Goal: Information Seeking & Learning: Learn about a topic

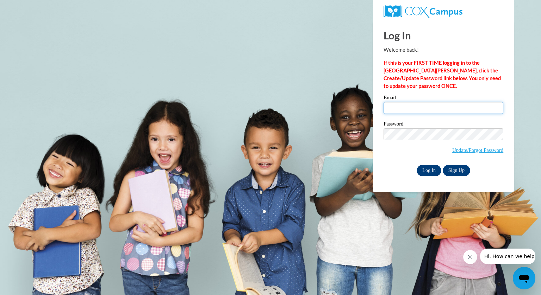
type input "bkempfer@grafton.k12.wi.us"
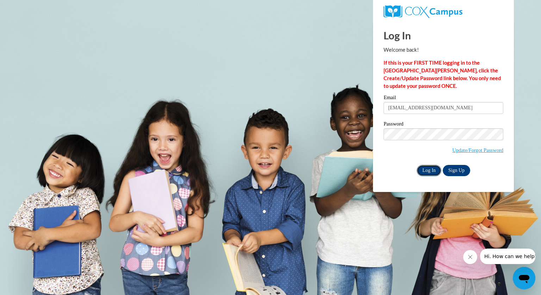
click at [428, 173] on input "Log In" at bounding box center [429, 170] width 25 height 11
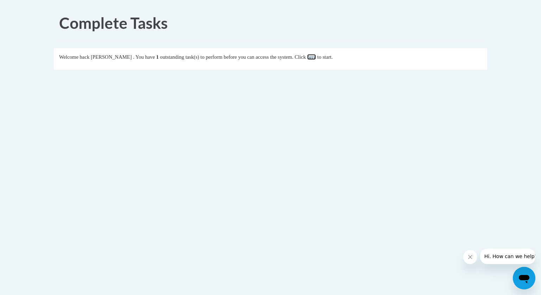
click at [316, 57] on link "here" at bounding box center [311, 57] width 9 height 6
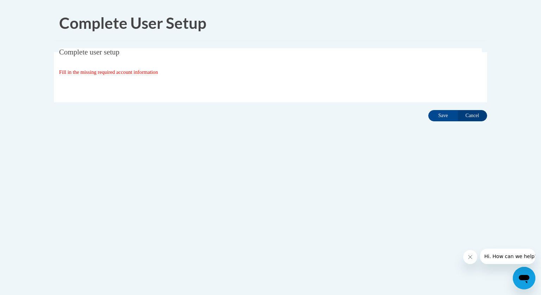
click at [150, 72] on span "Fill in the missing required account information" at bounding box center [108, 72] width 99 height 6
click at [445, 116] on input "Save" at bounding box center [443, 115] width 30 height 11
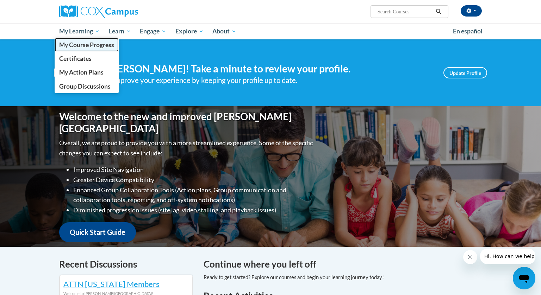
click at [80, 44] on span "My Course Progress" at bounding box center [86, 44] width 55 height 7
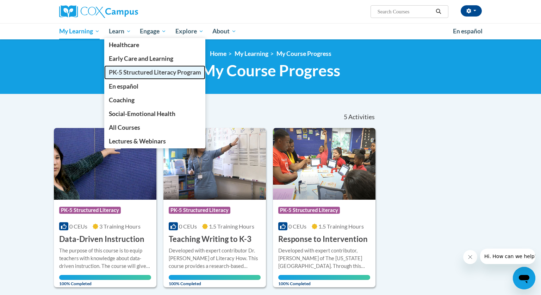
click at [127, 72] on span "PK-5 Structured Literacy Program" at bounding box center [155, 72] width 92 height 7
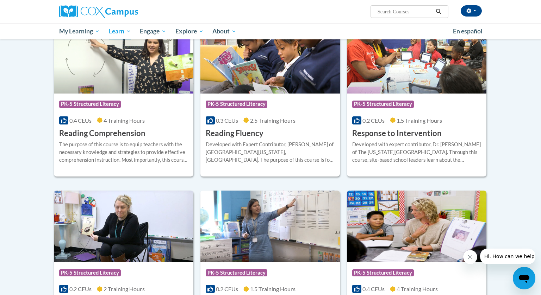
scroll to position [610, 0]
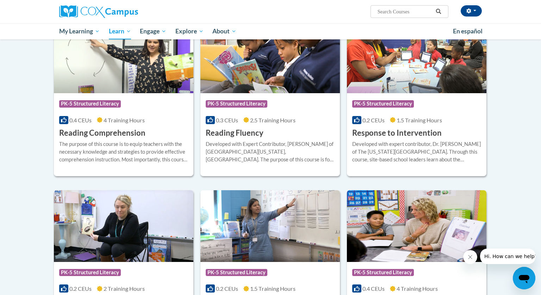
click at [100, 141] on div "The purpose of this course is to equip teachers with the necessary knowledge an…" at bounding box center [123, 152] width 129 height 23
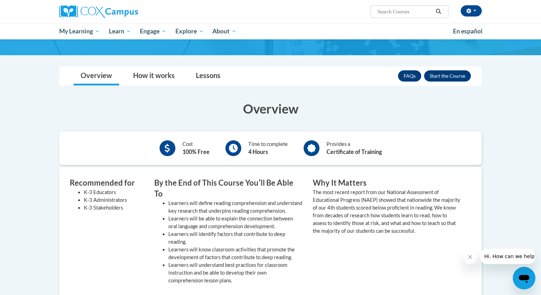
scroll to position [77, 0]
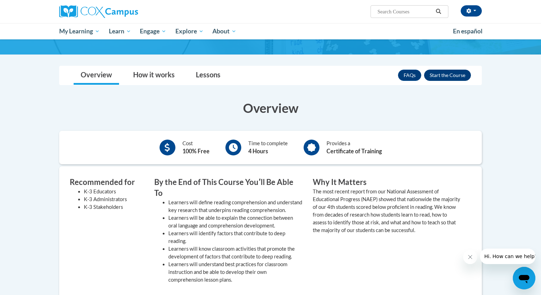
click at [452, 75] on button "Enroll" at bounding box center [447, 75] width 47 height 11
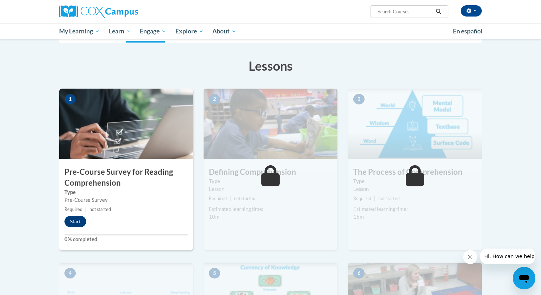
scroll to position [96, 0]
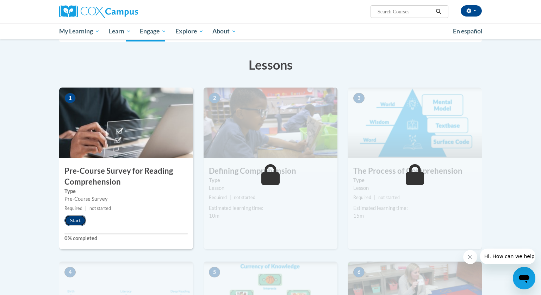
click at [78, 221] on button "Start" at bounding box center [75, 220] width 22 height 11
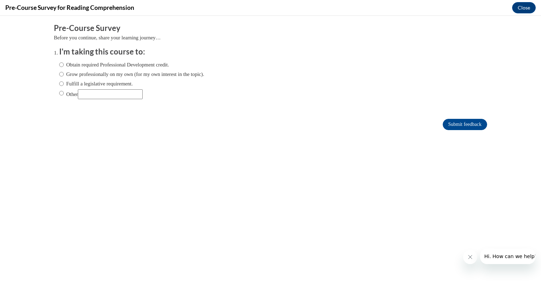
scroll to position [0, 0]
click at [61, 83] on input "Fulfill a legislative requirement." at bounding box center [61, 84] width 5 height 8
radio input "true"
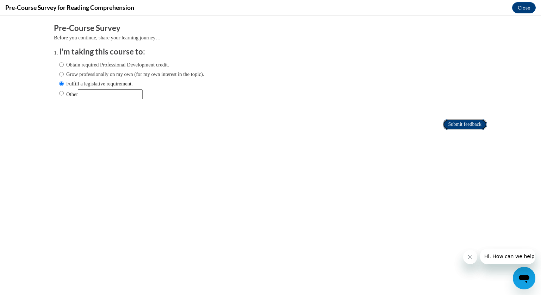
click at [459, 123] on input "Submit feedback" at bounding box center [465, 124] width 44 height 11
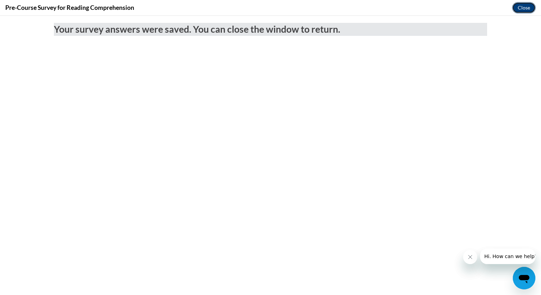
click at [524, 7] on button "Close" at bounding box center [524, 7] width 24 height 11
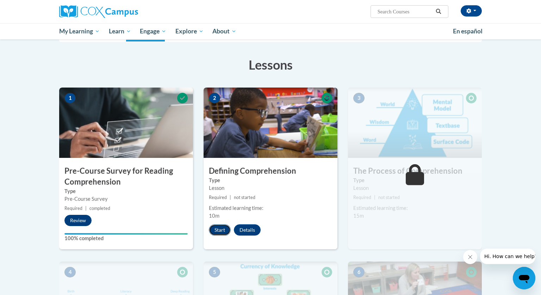
click at [222, 229] on button "Start" at bounding box center [220, 230] width 22 height 11
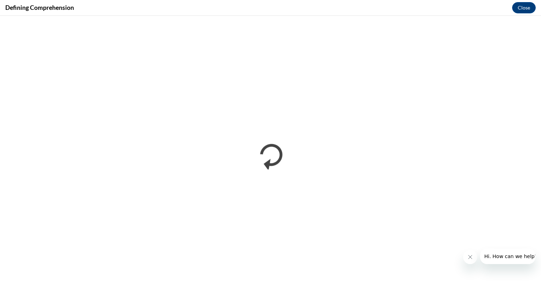
click at [468, 259] on icon "Close message from company" at bounding box center [470, 258] width 6 height 6
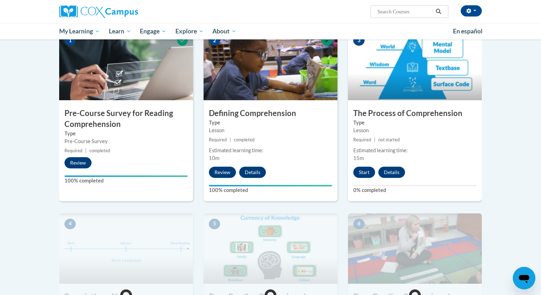
scroll to position [156, 0]
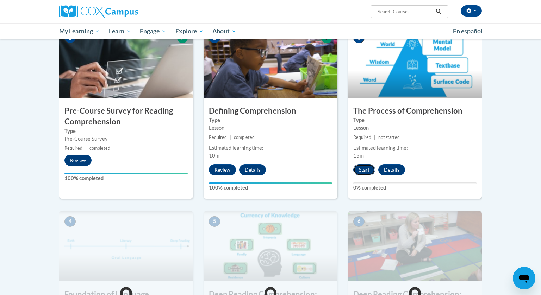
click at [365, 167] on button "Start" at bounding box center [364, 169] width 22 height 11
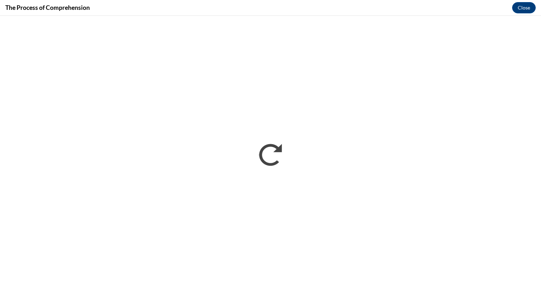
scroll to position [0, 0]
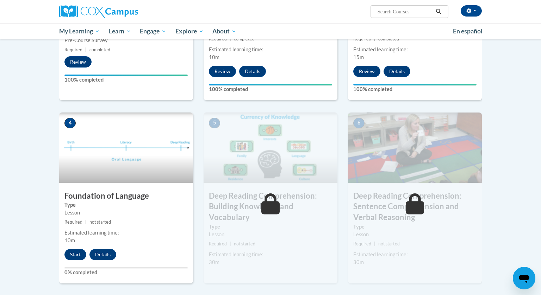
scroll to position [256, 0]
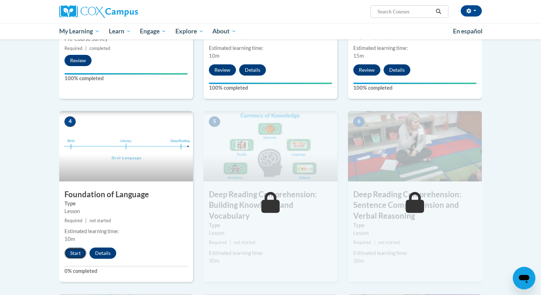
click at [74, 254] on button "Start" at bounding box center [75, 253] width 22 height 11
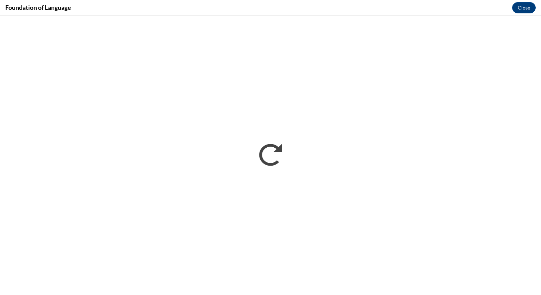
scroll to position [0, 0]
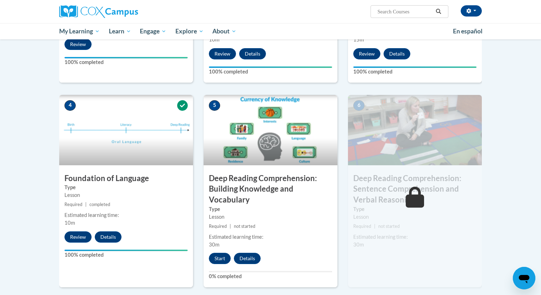
scroll to position [273, 0]
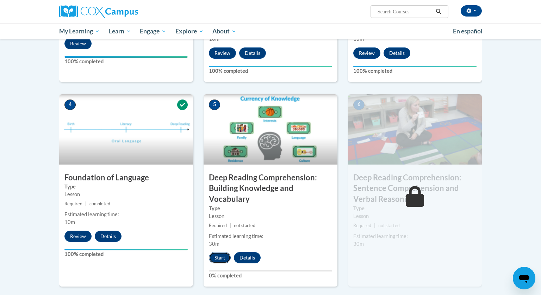
click at [213, 256] on button "Start" at bounding box center [220, 258] width 22 height 11
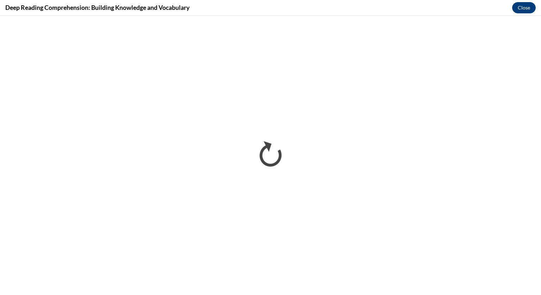
scroll to position [0, 0]
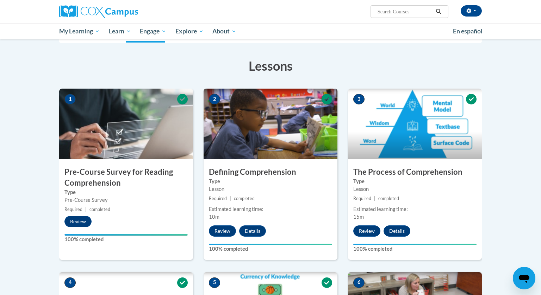
scroll to position [86, 0]
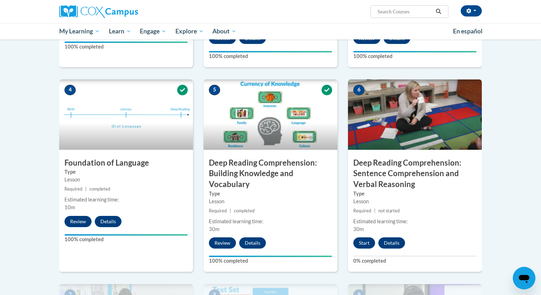
scroll to position [286, 0]
